Goal: Information Seeking & Learning: Learn about a topic

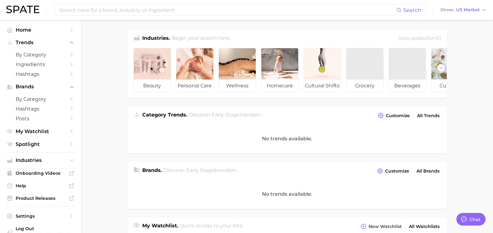
type textarea "x"
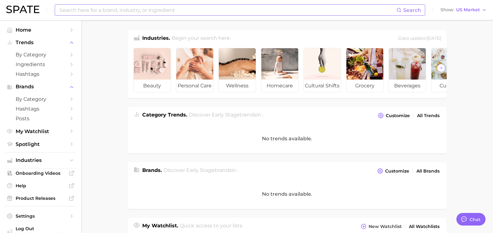
click at [126, 14] on input at bounding box center [228, 10] width 338 height 11
click at [88, 8] on input "philly" at bounding box center [228, 10] width 338 height 11
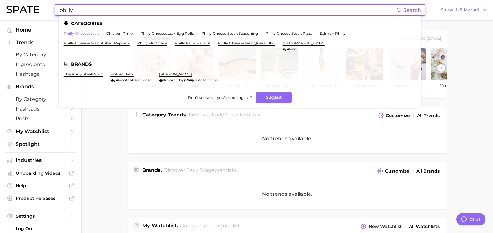
type input "philly"
click at [93, 35] on link "philly cheesesteak" at bounding box center [81, 33] width 35 height 5
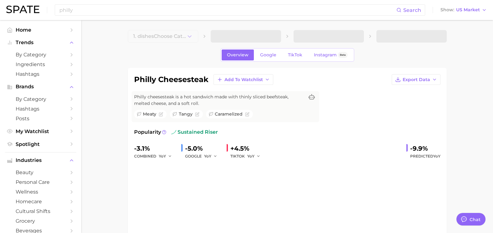
type textarea "x"
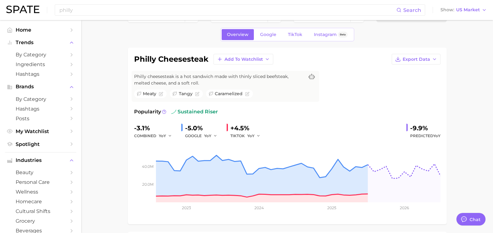
scroll to position [31, 0]
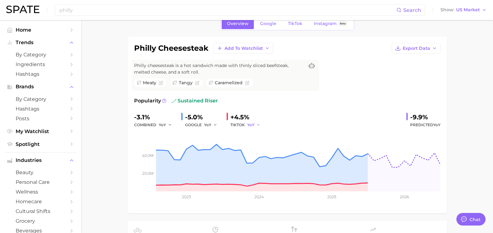
click at [249, 125] on span "YoY" at bounding box center [250, 124] width 7 height 5
click at [230, 147] on button "QoQ" at bounding box center [230, 145] width 69 height 11
click at [260, 126] on icon "button" at bounding box center [260, 125] width 4 height 4
drag, startPoint x: 221, startPoint y: 157, endPoint x: 234, endPoint y: 142, distance: 20.1
click at [221, 157] on button "MoM" at bounding box center [230, 157] width 69 height 11
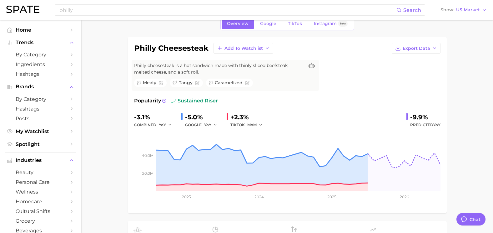
click at [250, 118] on div "+2.3%" at bounding box center [247, 117] width 34 height 10
drag, startPoint x: 253, startPoint y: 121, endPoint x: 254, endPoint y: 125, distance: 4.1
click at [254, 121] on button "MoM" at bounding box center [255, 125] width 16 height 8
click at [244, 132] on button "YoY" at bounding box center [230, 134] width 69 height 11
click at [208, 122] on span "YoY" at bounding box center [207, 124] width 7 height 5
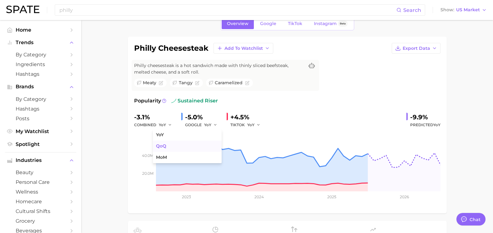
click at [198, 145] on button "QoQ" at bounding box center [187, 145] width 69 height 11
click at [211, 123] on span "QoQ" at bounding box center [208, 124] width 9 height 5
click at [188, 157] on button "MoM" at bounding box center [187, 157] width 69 height 11
click at [216, 125] on icon "button" at bounding box center [217, 125] width 4 height 4
click at [208, 138] on button "YoY" at bounding box center [187, 134] width 69 height 11
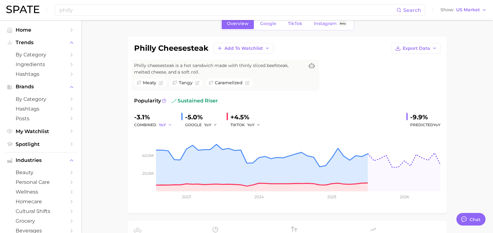
click at [164, 127] on span "YoY" at bounding box center [162, 124] width 7 height 5
click at [145, 158] on button "MoM" at bounding box center [142, 157] width 69 height 11
click at [162, 124] on span "MoM" at bounding box center [163, 124] width 9 height 5
click at [145, 142] on button "QoQ" at bounding box center [142, 145] width 69 height 11
click at [162, 125] on span "QoQ" at bounding box center [163, 124] width 9 height 5
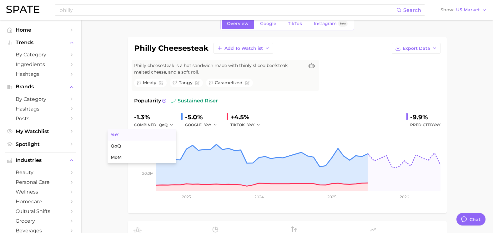
click at [153, 136] on button "YoY" at bounding box center [142, 134] width 69 height 11
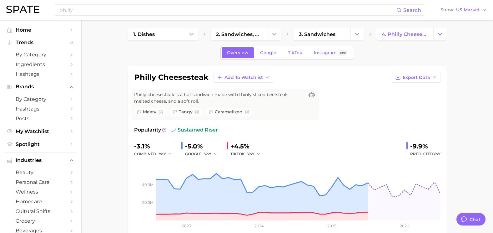
scroll to position [0, 0]
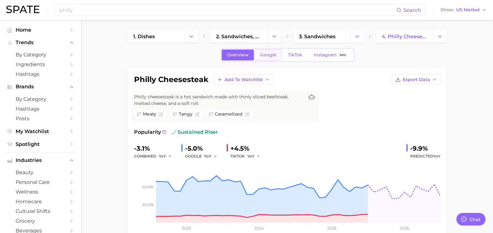
click at [267, 58] on link "Google" at bounding box center [268, 54] width 27 height 11
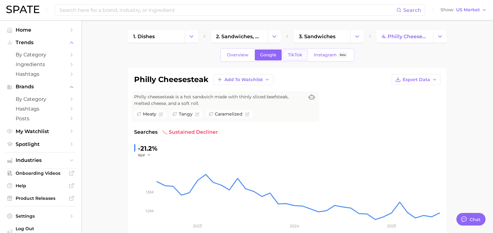
click at [305, 54] on link "TikTok" at bounding box center [295, 54] width 25 height 11
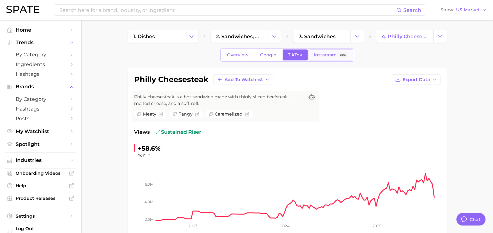
click at [323, 57] on span "Instagram" at bounding box center [325, 54] width 23 height 5
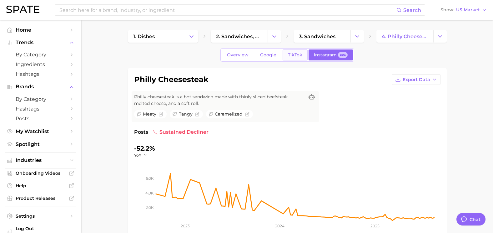
click at [297, 57] on span "TikTok" at bounding box center [295, 54] width 14 height 5
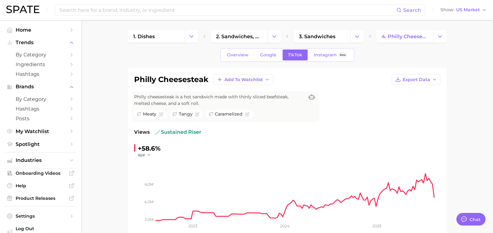
click at [228, 61] on div "Overview Google TikTok Instagram Beta" at bounding box center [287, 54] width 134 height 13
click at [235, 59] on link "Overview" at bounding box center [238, 54] width 32 height 11
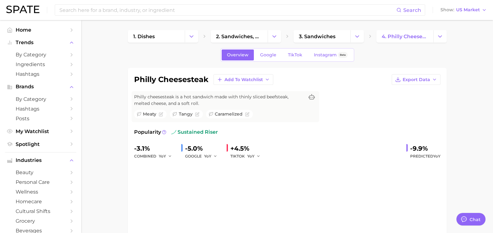
type input "philly"
